Goal: Task Accomplishment & Management: Manage account settings

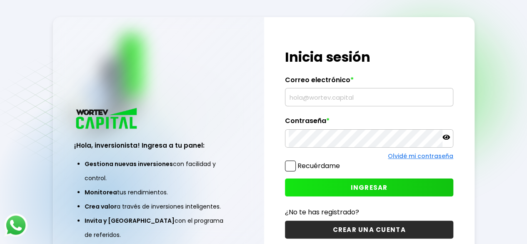
click at [312, 99] on input "text" at bounding box center [369, 97] width 161 height 18
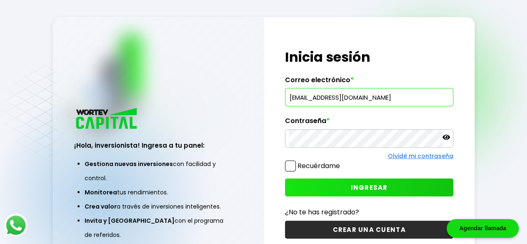
type input "[EMAIL_ADDRESS][DOMAIN_NAME]"
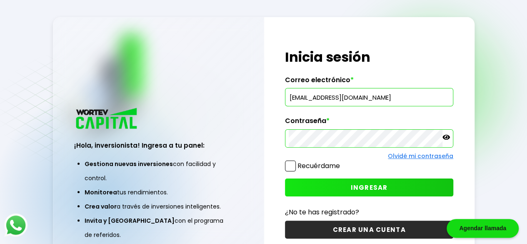
click at [370, 188] on span "INGRESAR" at bounding box center [369, 187] width 37 height 9
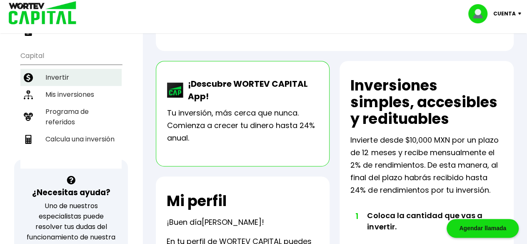
scroll to position [167, 0]
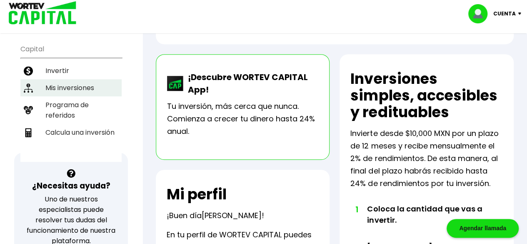
click at [59, 84] on li "Mis inversiones" at bounding box center [70, 87] width 101 height 17
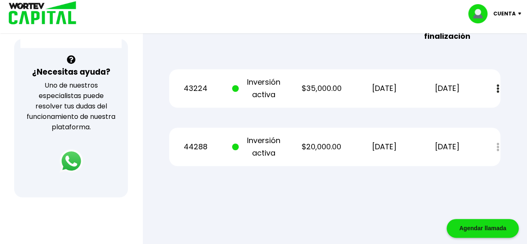
scroll to position [292, 0]
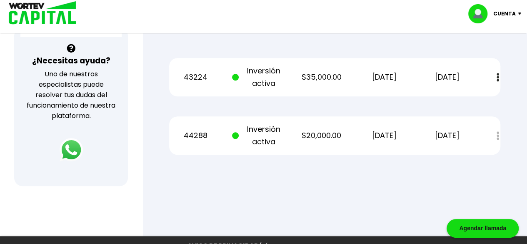
click at [223, 208] on div at bounding box center [263, 122] width 527 height 244
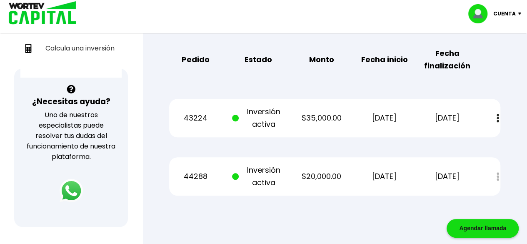
scroll to position [250, 0]
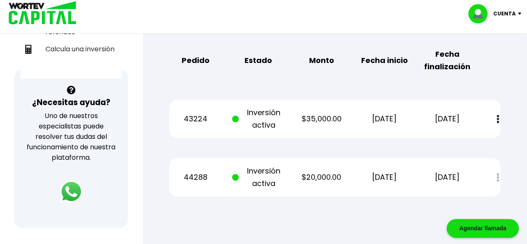
click at [497, 120] on img at bounding box center [498, 119] width 3 height 9
click at [447, 145] on link "Estado de cuenta" at bounding box center [440, 141] width 58 height 10
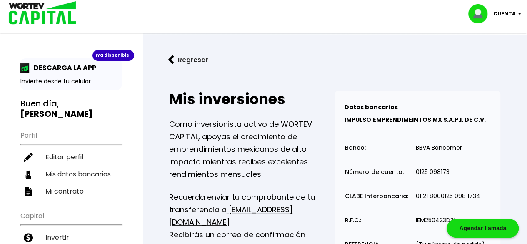
scroll to position [0, 0]
